Goal: Task Accomplishment & Management: Manage account settings

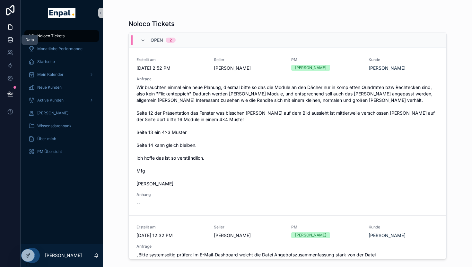
click at [9, 41] on icon at bounding box center [10, 40] width 6 height 6
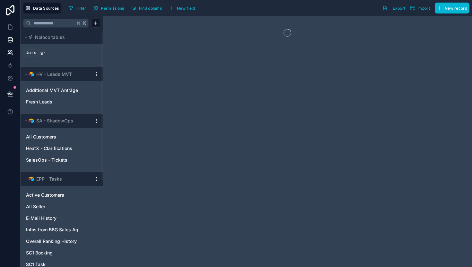
click at [7, 53] on icon at bounding box center [10, 52] width 6 height 6
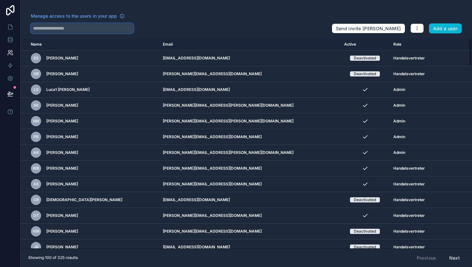
click at [92, 27] on input "text" at bounding box center [82, 28] width 103 height 10
type input "***"
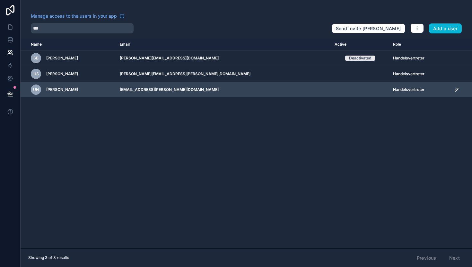
click at [454, 92] on icon "scrollable content" at bounding box center [456, 89] width 5 height 5
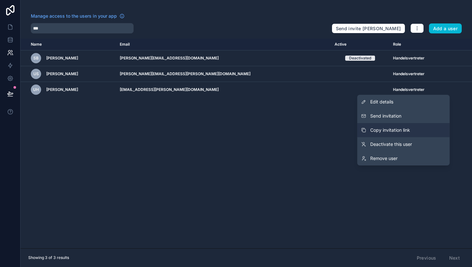
click at [381, 126] on button "Copy invitation link" at bounding box center [403, 130] width 92 height 14
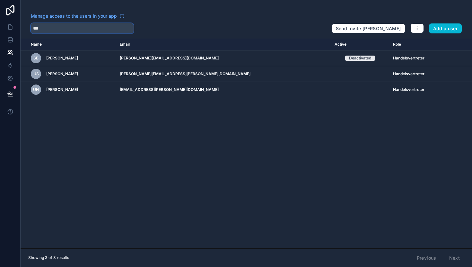
click at [101, 30] on input "***" at bounding box center [82, 28] width 103 height 10
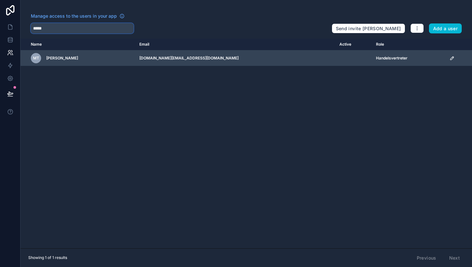
type input "*****"
click at [449, 57] on icon "scrollable content" at bounding box center [451, 58] width 5 height 5
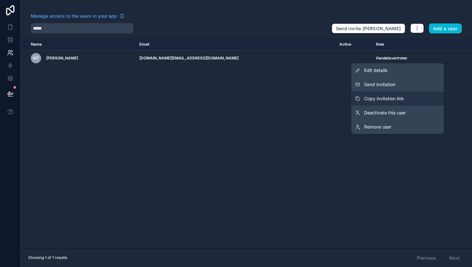
click at [378, 96] on span "Copy invitation link" at bounding box center [384, 98] width 40 height 6
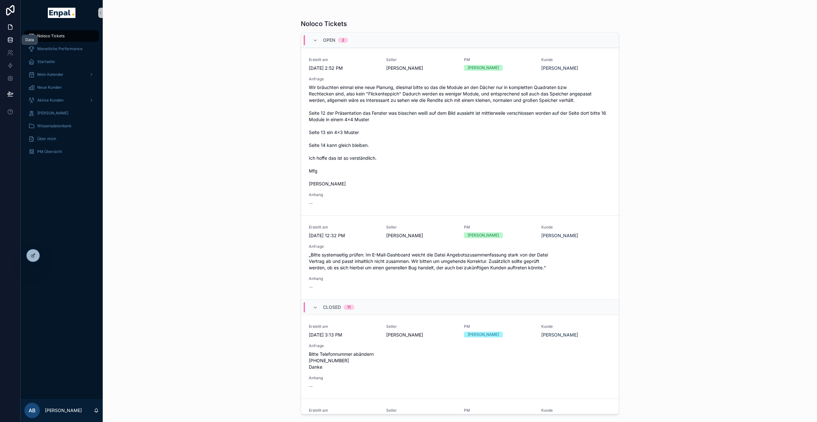
click at [9, 41] on icon at bounding box center [10, 40] width 6 height 6
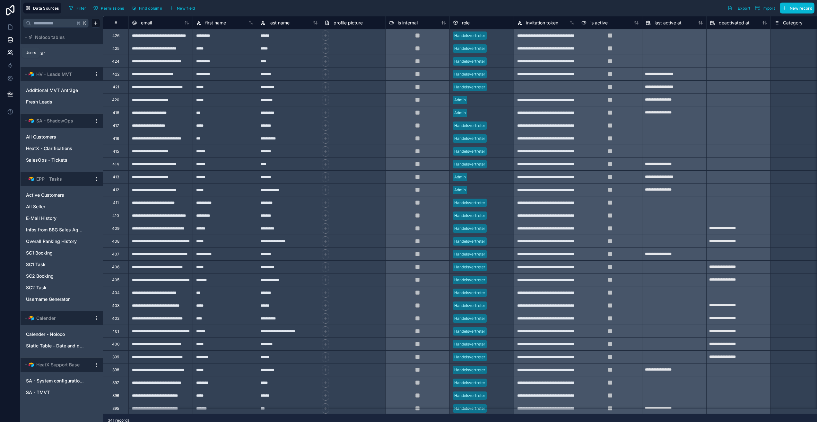
click at [7, 54] on icon at bounding box center [10, 52] width 6 height 6
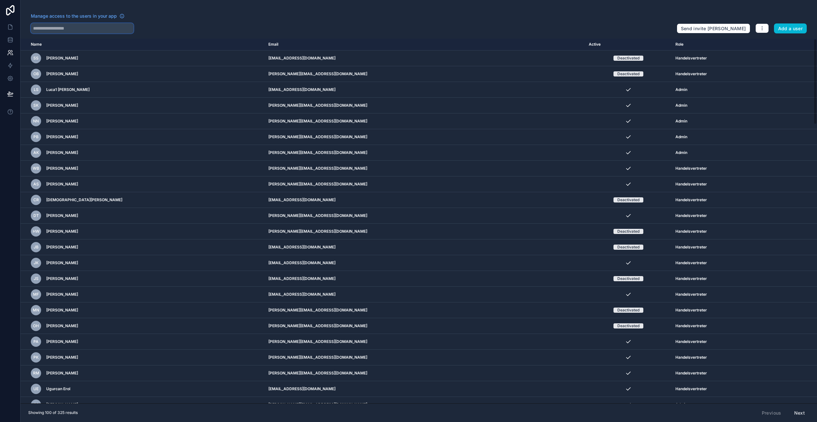
click at [116, 30] on input "text" at bounding box center [82, 28] width 103 height 10
type input "***"
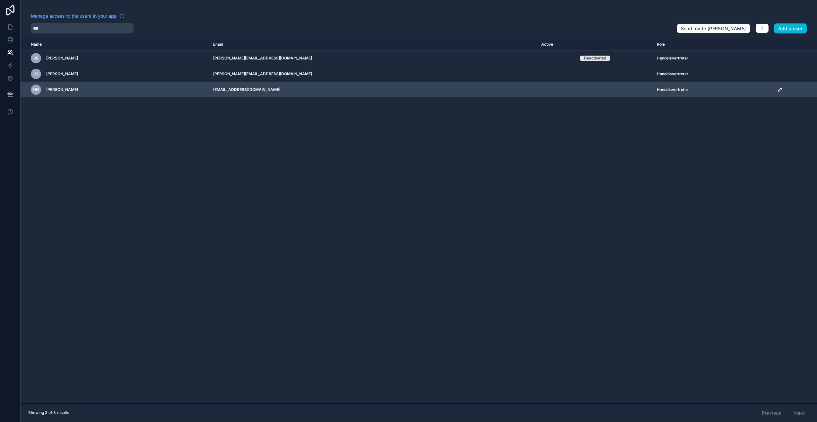
click at [780, 89] on icon "scrollable content" at bounding box center [779, 89] width 3 height 3
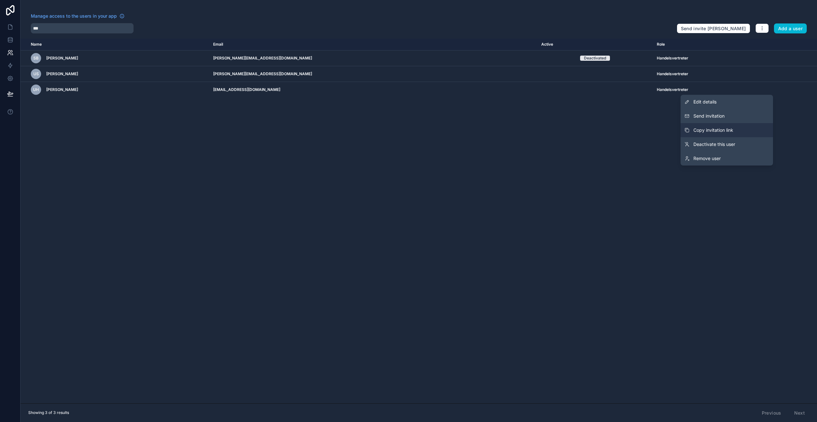
click at [725, 130] on span "Copy invitation link" at bounding box center [714, 130] width 40 height 6
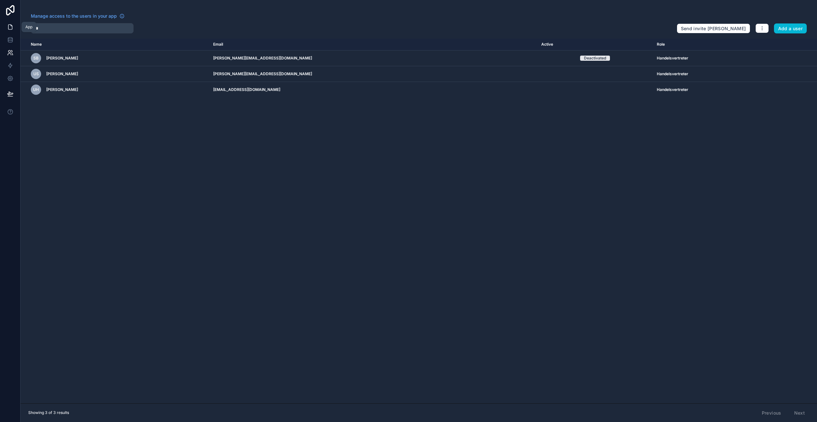
click at [10, 27] on icon at bounding box center [10, 27] width 6 height 6
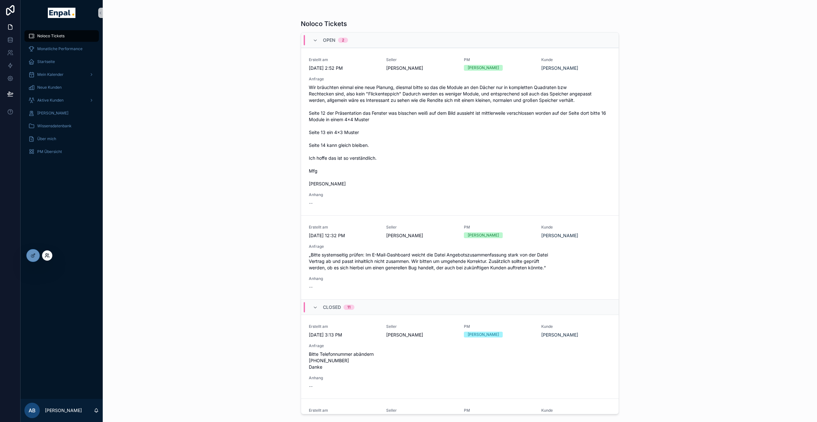
click at [46, 255] on icon at bounding box center [47, 254] width 2 height 2
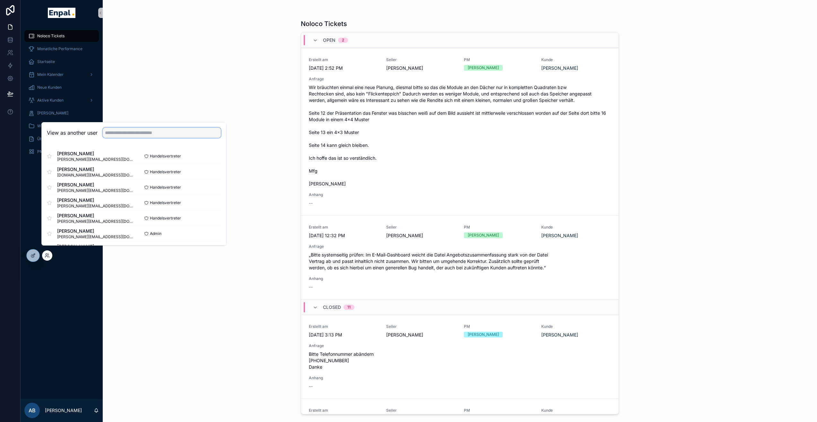
click at [130, 138] on input "text" at bounding box center [162, 132] width 118 height 10
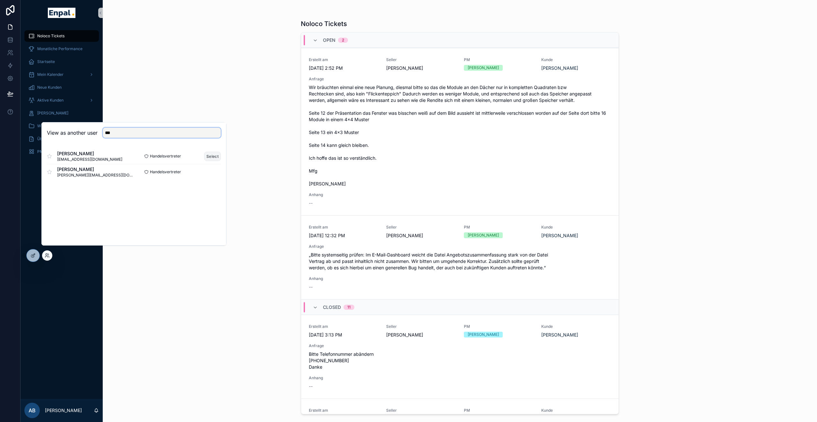
type input "***"
click at [214, 161] on button "Select" at bounding box center [212, 156] width 17 height 9
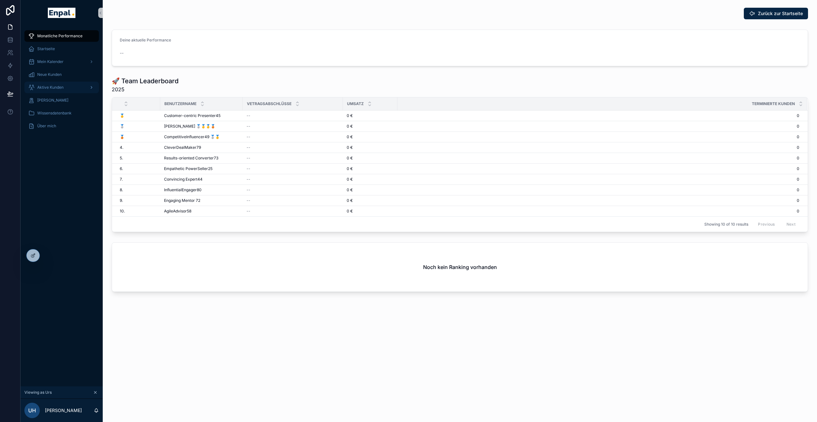
click at [50, 86] on span "Aktive Kunden" at bounding box center [50, 87] width 26 height 5
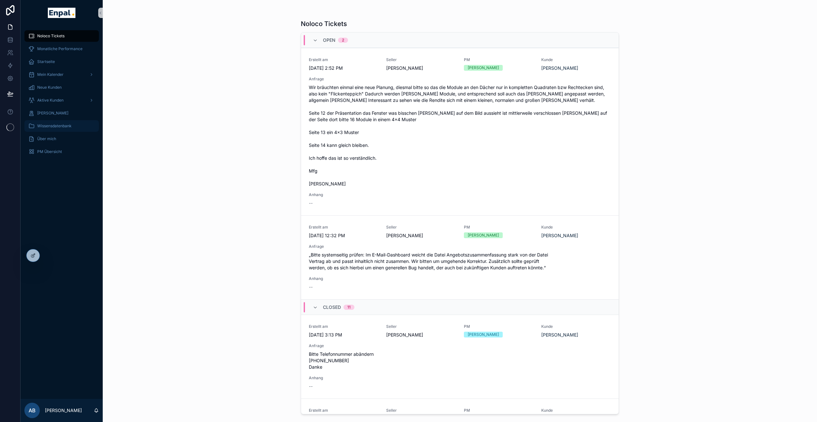
click at [58, 126] on span "Wissensdatenbank" at bounding box center [54, 125] width 34 height 5
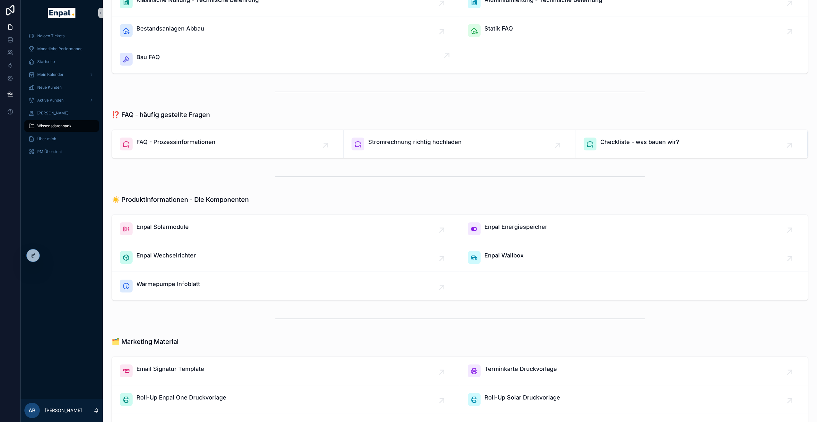
scroll to position [376, 0]
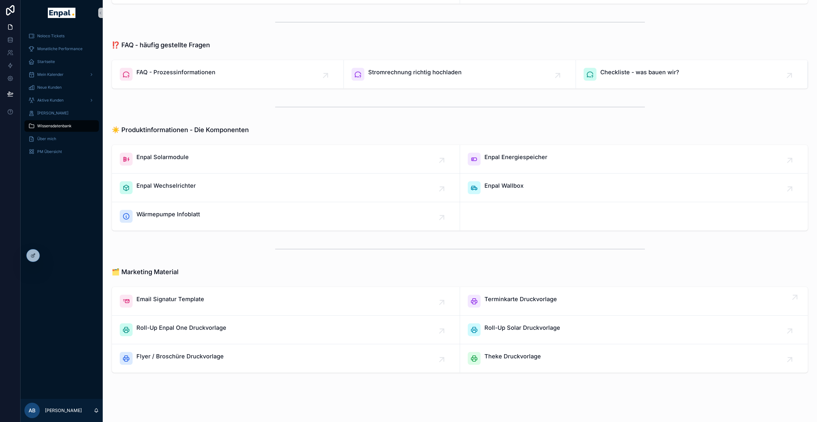
click at [530, 293] on link "Terminkarte Druckvorlage" at bounding box center [634, 301] width 348 height 29
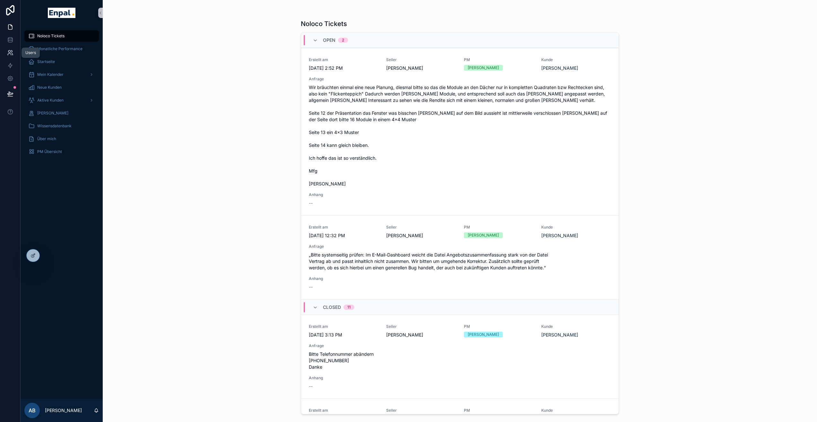
click at [11, 53] on icon at bounding box center [10, 52] width 6 height 6
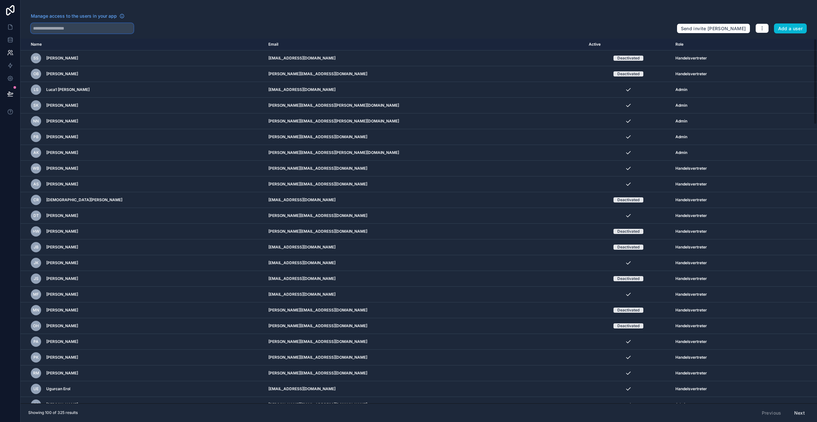
click at [92, 24] on input "text" at bounding box center [82, 28] width 103 height 10
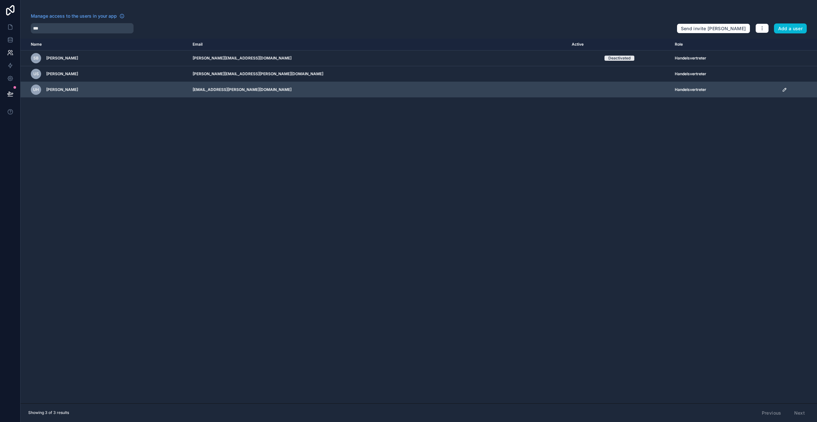
click at [695, 92] on td "Handelsvertreter" at bounding box center [724, 90] width 107 height 16
click at [778, 93] on td "scrollable content" at bounding box center [797, 90] width 39 height 16
click at [782, 88] on icon "scrollable content" at bounding box center [784, 89] width 5 height 5
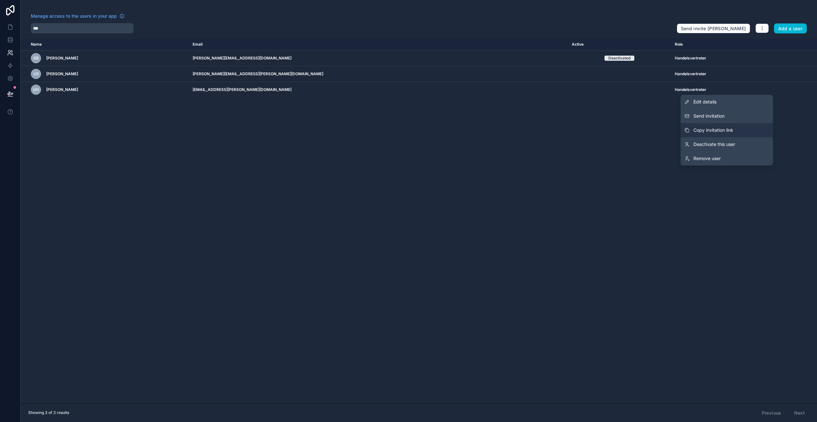
click at [719, 127] on span "Copy invitation link" at bounding box center [714, 130] width 40 height 6
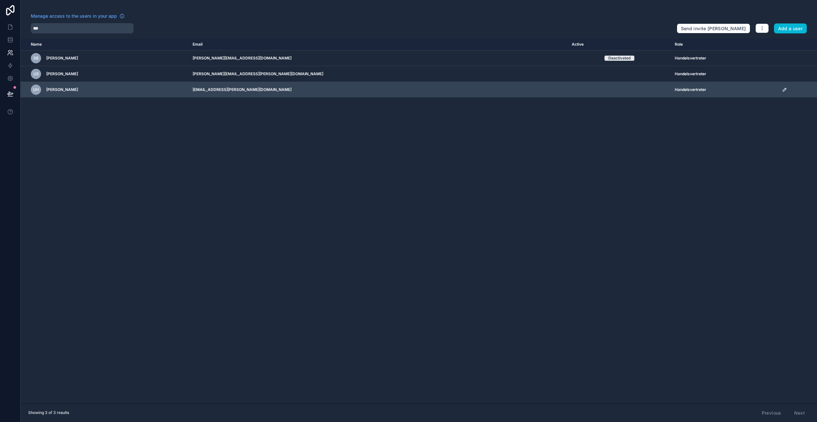
click at [782, 92] on td "scrollable content" at bounding box center [797, 90] width 39 height 16
click at [782, 90] on icon "scrollable content" at bounding box center [784, 89] width 5 height 5
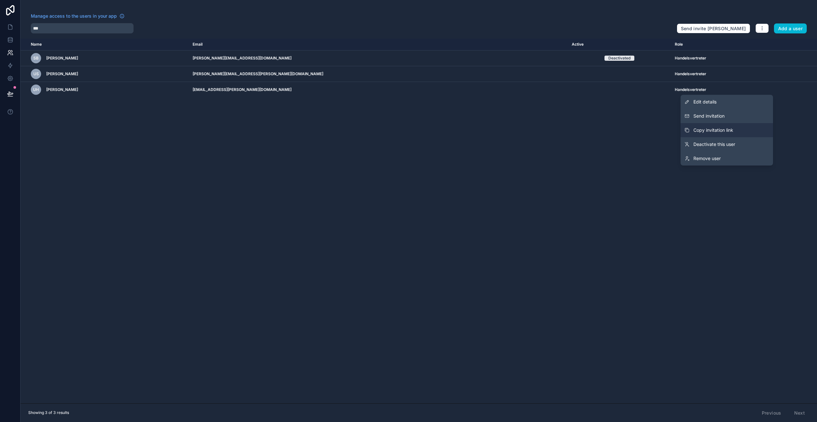
click at [732, 129] on span "Copy invitation link" at bounding box center [714, 130] width 40 height 6
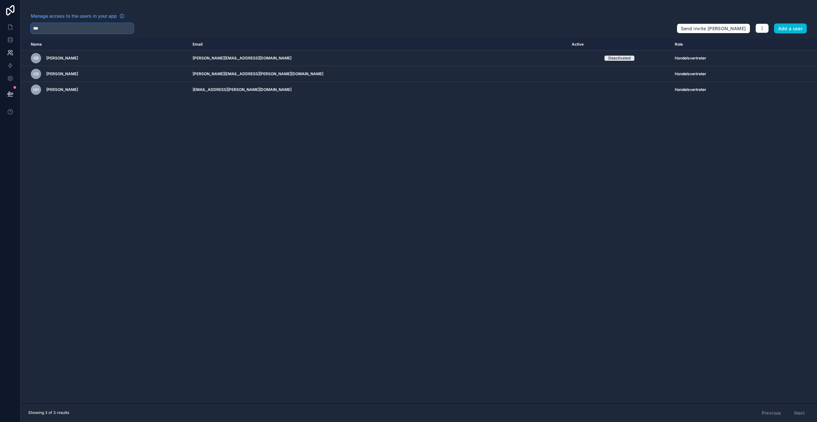
click at [48, 29] on input "***" at bounding box center [82, 28] width 103 height 10
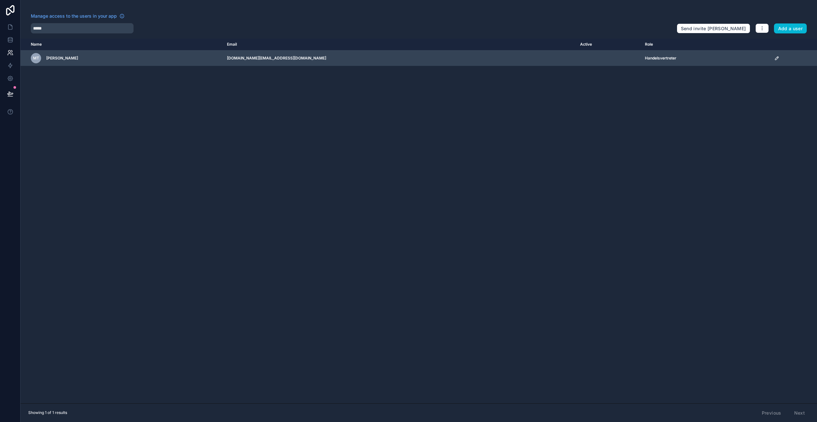
click at [774, 59] on icon "scrollable content" at bounding box center [776, 58] width 5 height 5
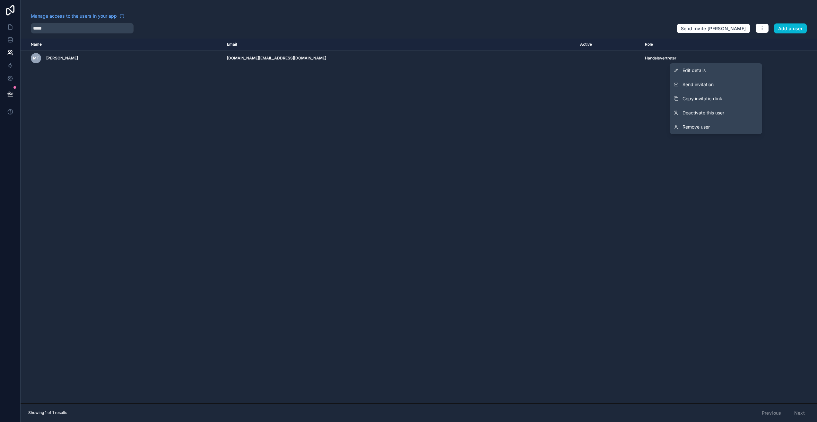
click at [712, 98] on span "Copy invitation link" at bounding box center [703, 98] width 40 height 6
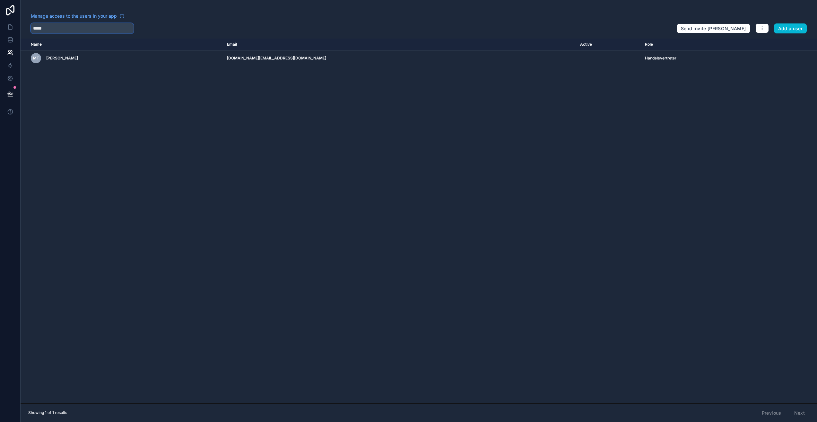
click at [103, 32] on input "*****" at bounding box center [82, 28] width 103 height 10
type input "****"
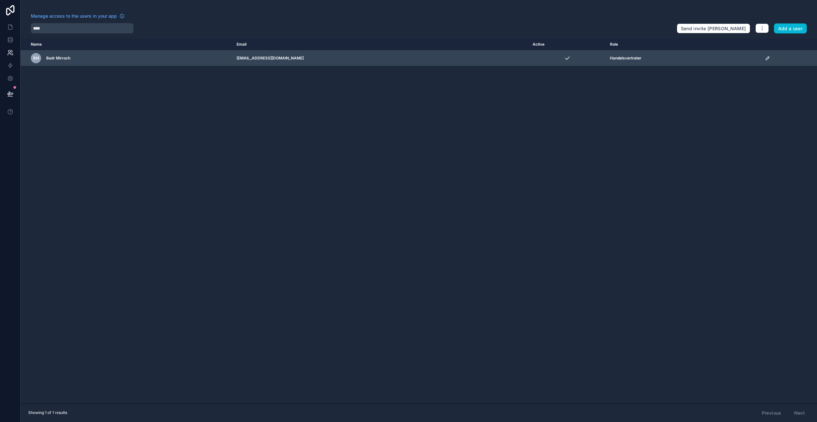
click at [770, 60] on icon "scrollable content" at bounding box center [767, 58] width 5 height 5
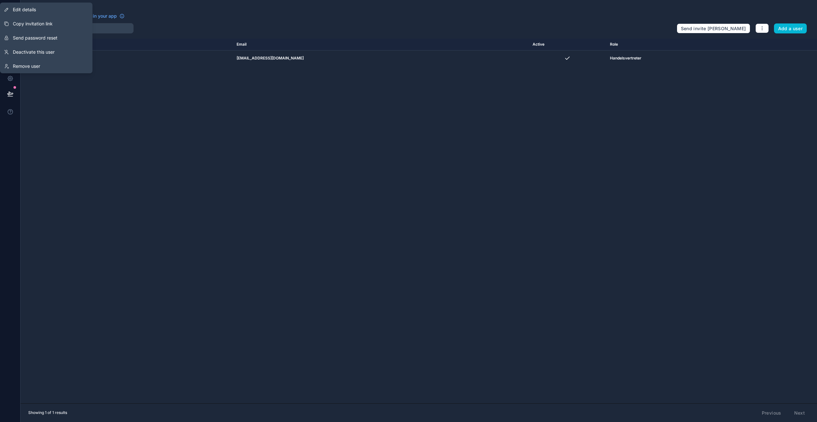
click at [406, 158] on div "Name Email Active Role [DOMAIN_NAME] [PERSON_NAME] Mirroch [EMAIL_ADDRESS][DOMA…" at bounding box center [419, 221] width 797 height 364
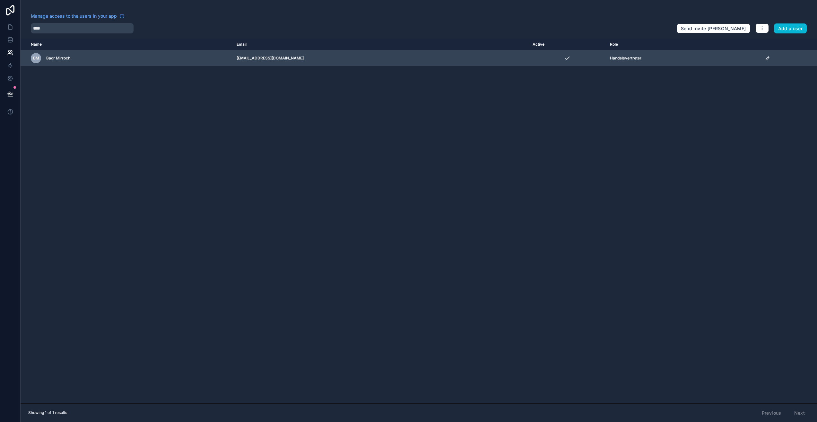
click at [770, 58] on icon "scrollable content" at bounding box center [767, 58] width 5 height 5
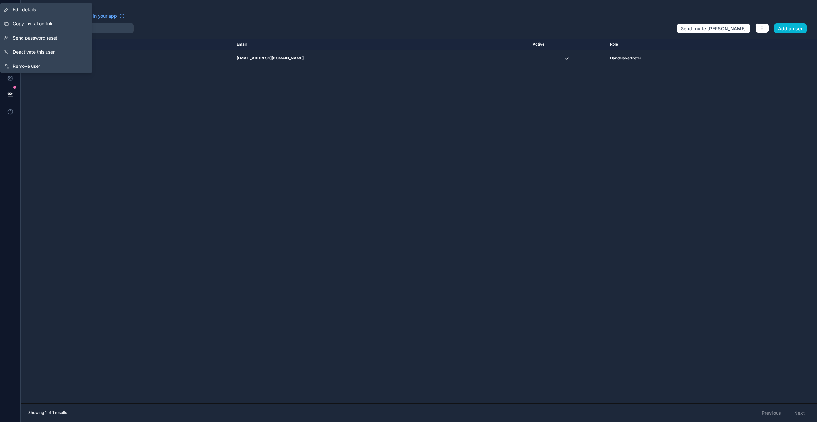
click at [514, 95] on div "Name Email Active Role [DOMAIN_NAME] [PERSON_NAME] Mirroch [EMAIL_ADDRESS][DOMA…" at bounding box center [419, 221] width 797 height 364
